Goal: Task Accomplishment & Management: Use online tool/utility

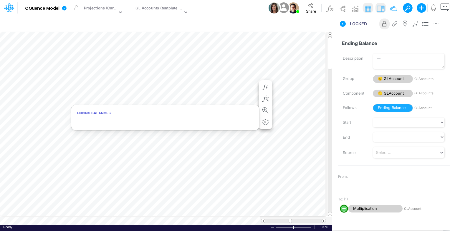
scroll to position [3, 1]
click at [250, 3] on div "Model CQuence Model Edit model settings Duplicate Import QuickBooks QuickBooks …" at bounding box center [243, 8] width 439 height 16
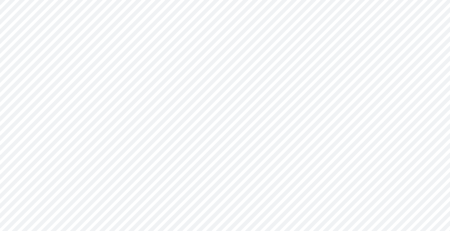
type input "Consolidated All by Month"
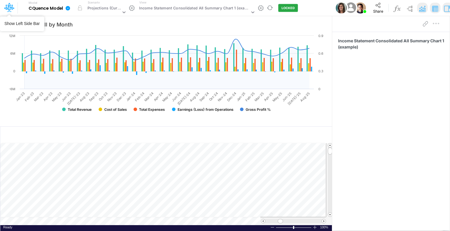
drag, startPoint x: 11, startPoint y: 6, endPoint x: 44, endPoint y: 10, distance: 32.9
click at [11, 6] on icon at bounding box center [9, 7] width 10 height 10
